Goal: Find specific page/section: Find specific page/section

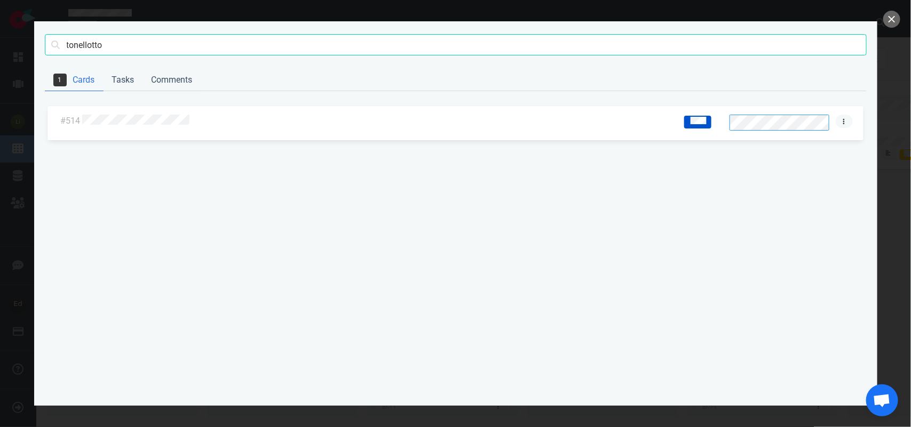
click at [844, 121] on icon at bounding box center [844, 120] width 2 height 5
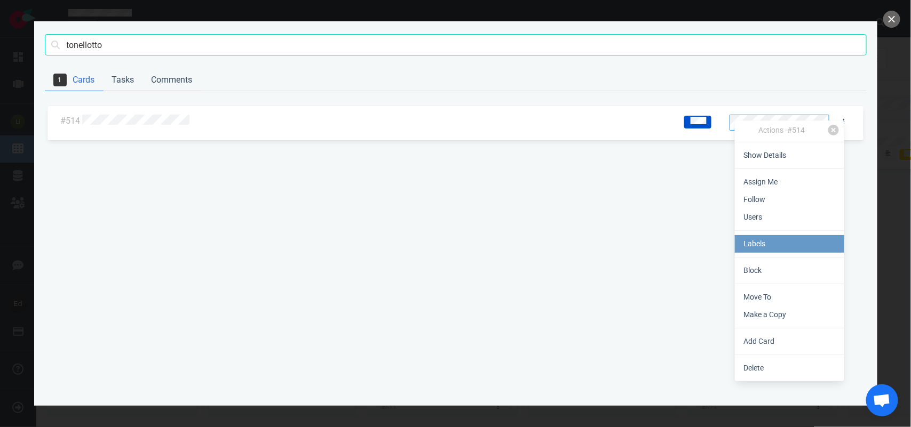
click at [765, 241] on link "Labels" at bounding box center [789, 244] width 109 height 18
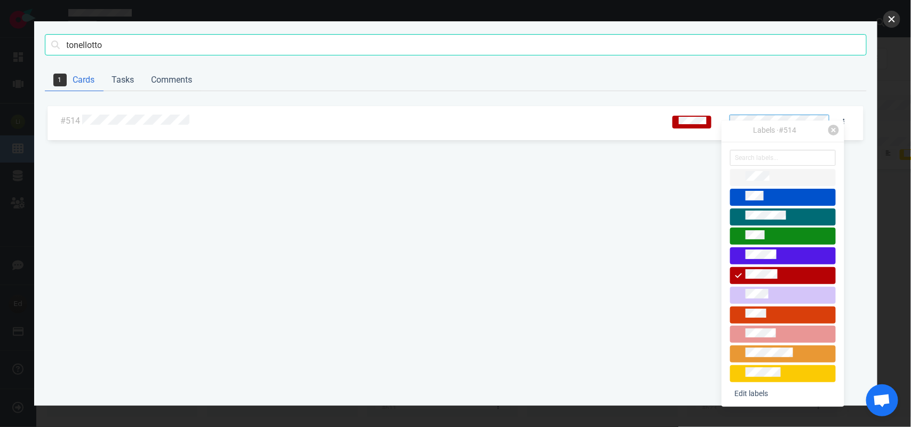
click at [889, 20] on button "close" at bounding box center [891, 19] width 17 height 17
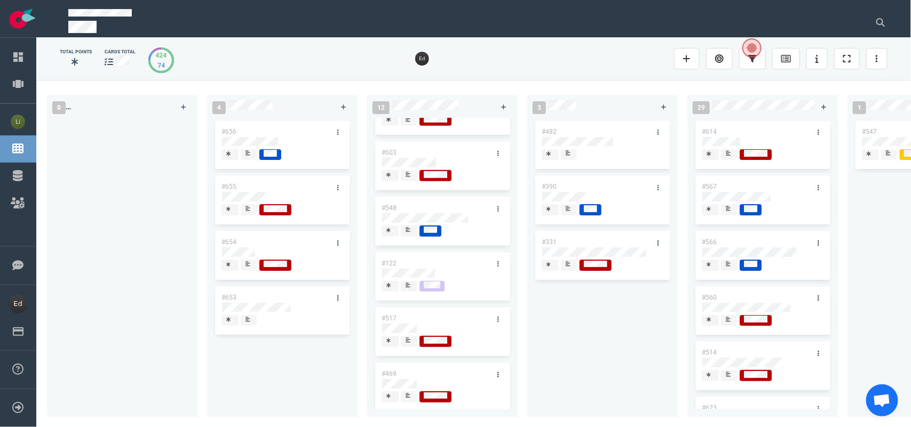
scroll to position [382, 0]
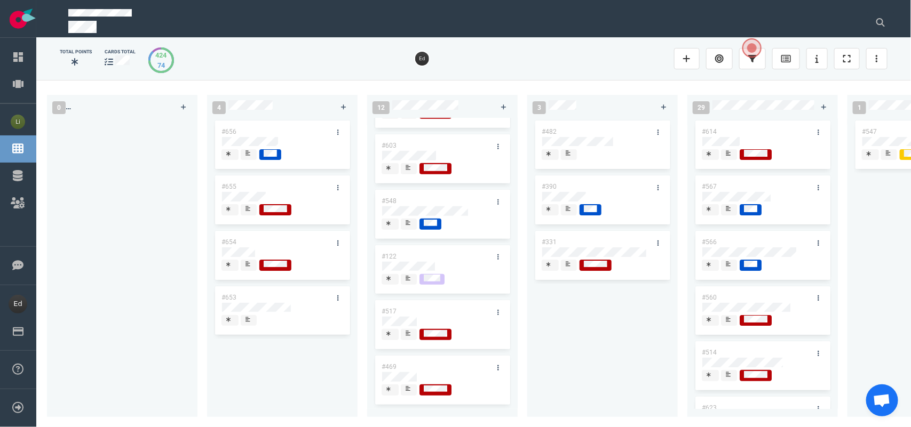
click at [865, 27] on div at bounding box center [877, 22] width 33 height 34
click at [870, 25] on button at bounding box center [880, 22] width 27 height 21
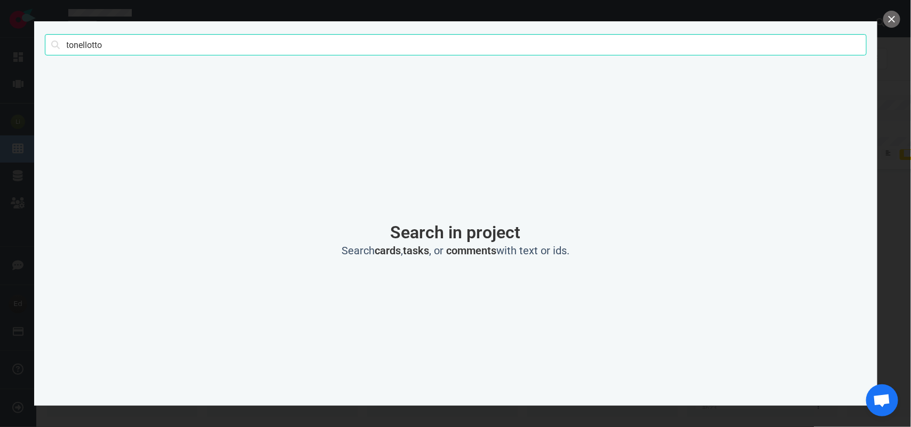
click at [204, 52] on input "tonellotto" at bounding box center [456, 44] width 822 height 21
click button "Search" at bounding box center [0, 0] width 0 height 0
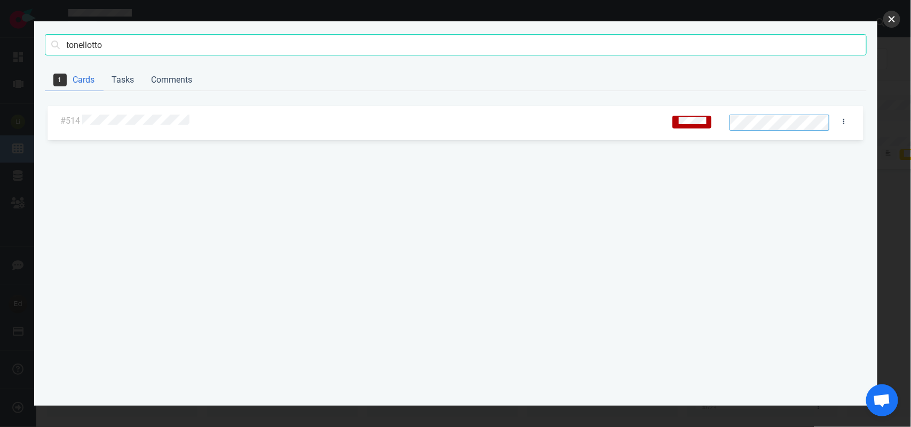
click at [886, 17] on button "close" at bounding box center [891, 19] width 17 height 17
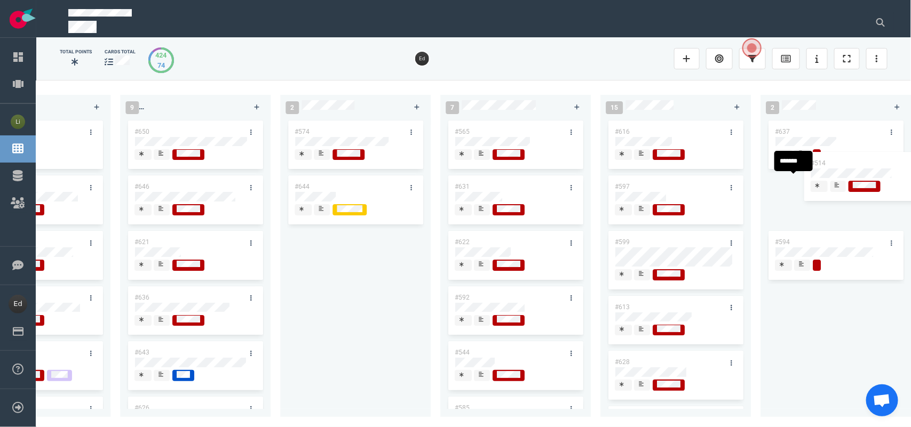
scroll to position [0, 1087]
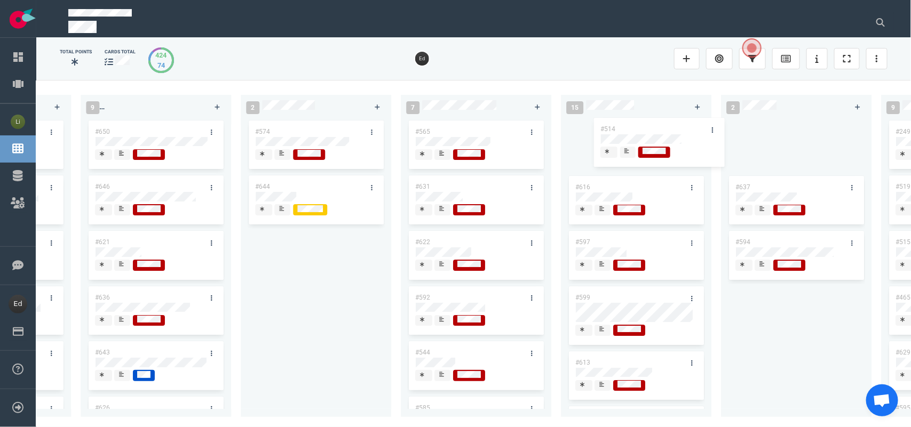
drag, startPoint x: 388, startPoint y: 284, endPoint x: 614, endPoint y: 139, distance: 268.6
click at [619, 126] on div "0 4 #656 #655 #654 #653 12 #641 #639 #634 #635 #608 #611 #602 #603 #548 #122 #5…" at bounding box center [473, 253] width 875 height 347
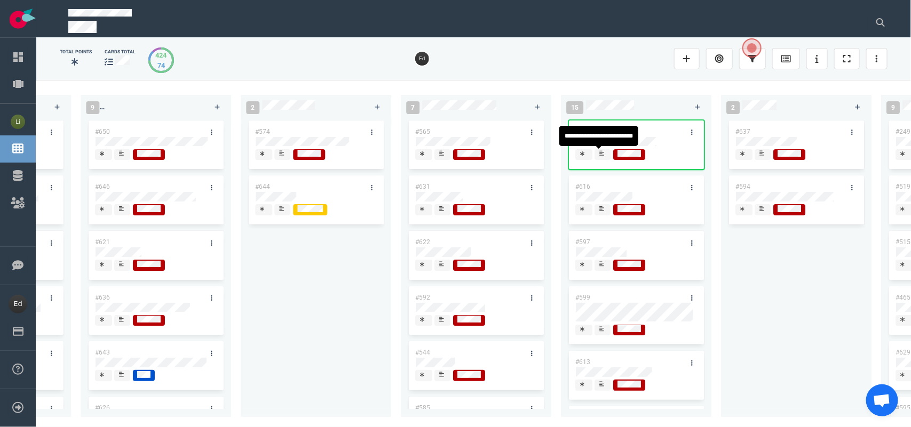
click at [603, 155] on icon at bounding box center [601, 152] width 5 height 5
click at [598, 156] on span at bounding box center [603, 154] width 16 height 11
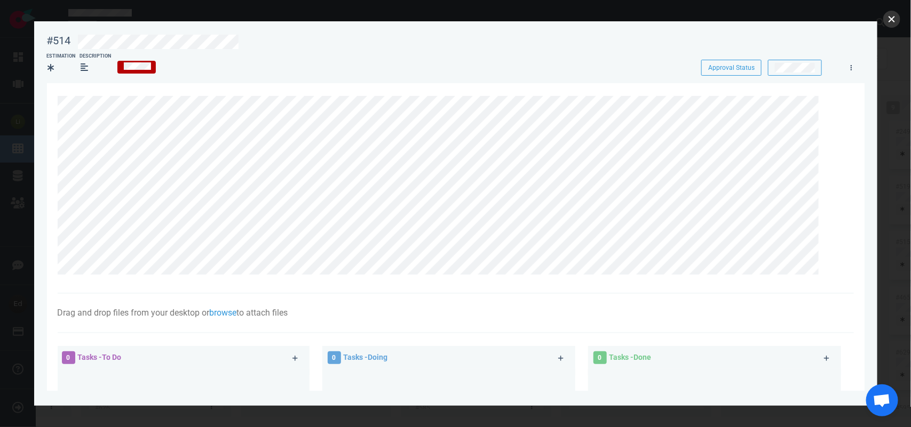
click at [892, 17] on button "close" at bounding box center [891, 19] width 17 height 17
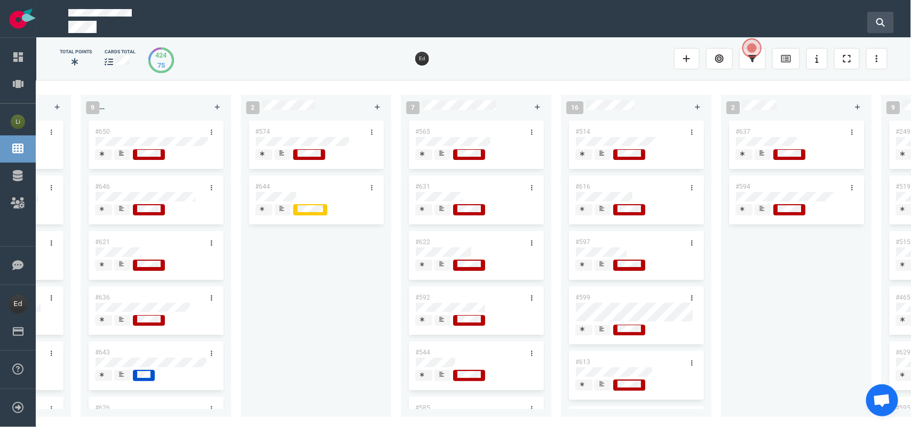
click at [879, 22] on icon at bounding box center [880, 22] width 9 height 9
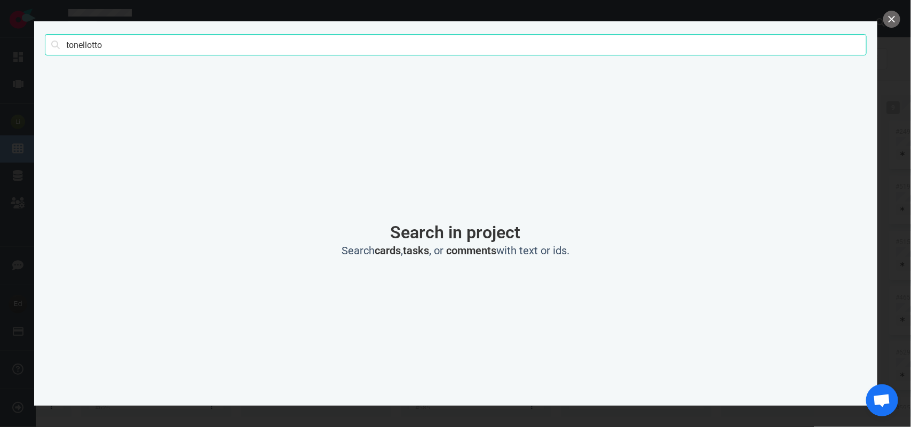
click at [96, 43] on input "tonellotto" at bounding box center [456, 44] width 822 height 21
type input "albertazzi"
click button "Search" at bounding box center [0, 0] width 0 height 0
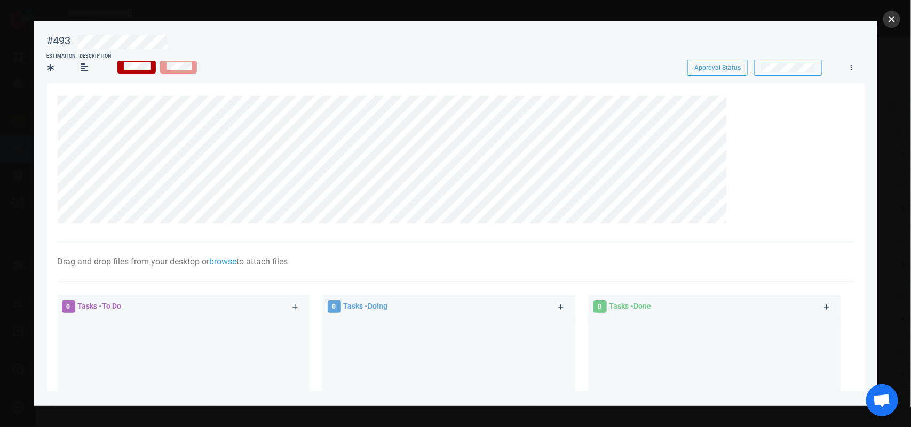
click at [895, 25] on button "close" at bounding box center [891, 19] width 17 height 17
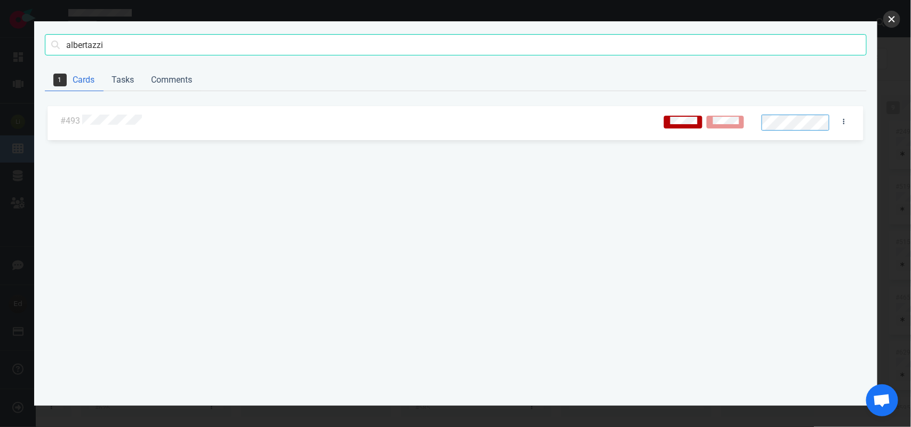
click at [893, 26] on button "close" at bounding box center [891, 19] width 17 height 17
